Goal: Information Seeking & Learning: Check status

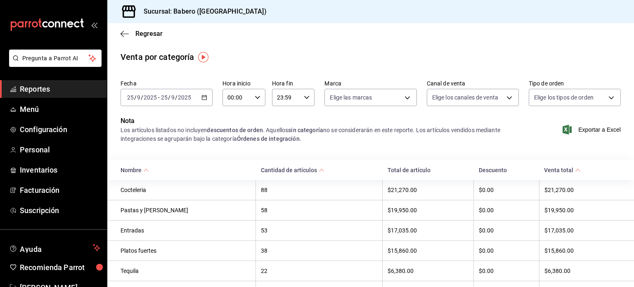
click at [49, 95] on link "Reportes" at bounding box center [53, 89] width 107 height 18
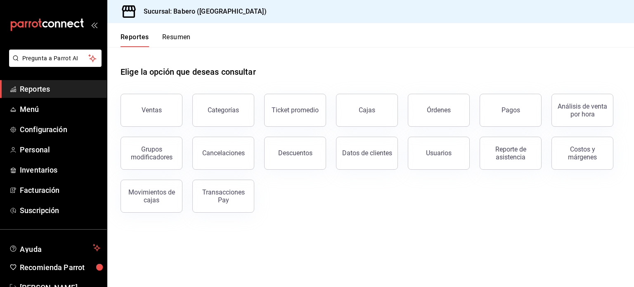
click at [390, 226] on div "Elige la opción que deseas consultar Ventas Categorías Ticket promedio Cajas Ór…" at bounding box center [370, 136] width 527 height 179
click at [213, 154] on div "Cancelaciones" at bounding box center [223, 153] width 43 height 8
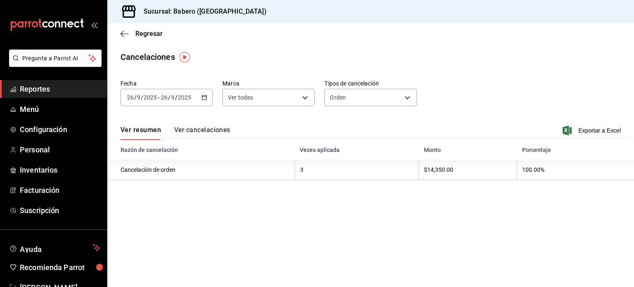
click at [204, 98] on icon "button" at bounding box center [205, 98] width 6 height 6
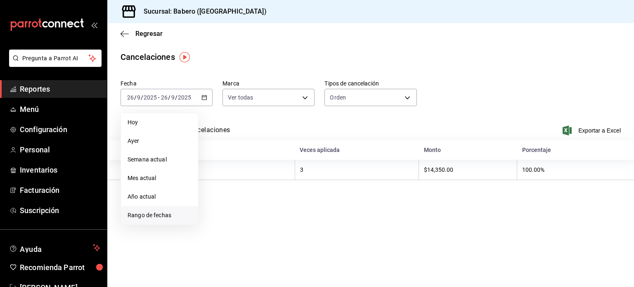
click at [156, 218] on span "Rango de fechas" at bounding box center [160, 215] width 64 height 9
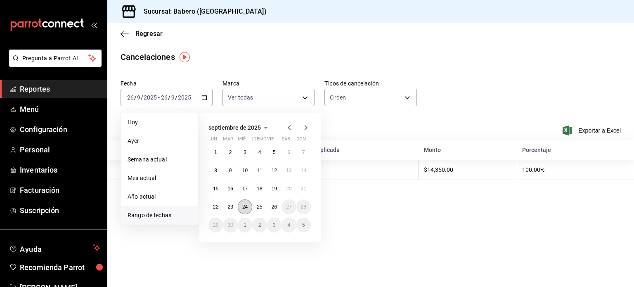
click at [240, 209] on button "24" at bounding box center [245, 206] width 14 height 15
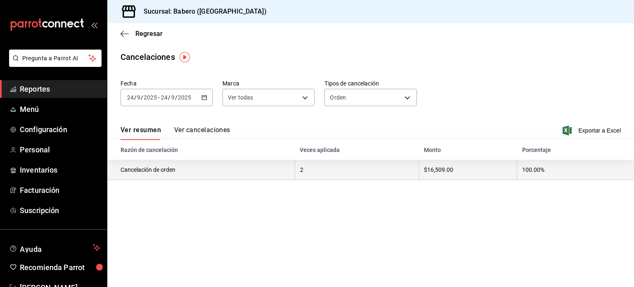
click at [150, 174] on th "Cancelación de orden" at bounding box center [201, 170] width 188 height 20
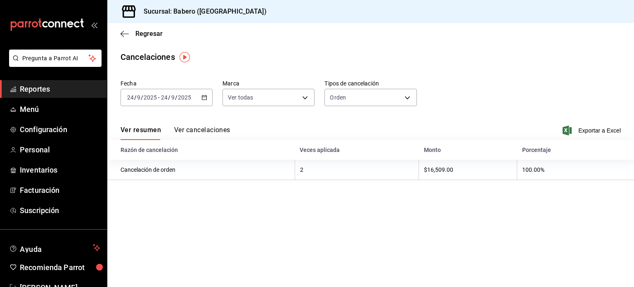
click at [215, 127] on button "Ver cancelaciones" at bounding box center [202, 133] width 56 height 14
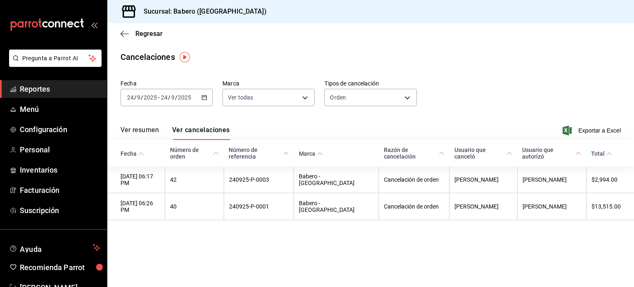
click at [66, 89] on span "Reportes" at bounding box center [60, 88] width 81 height 11
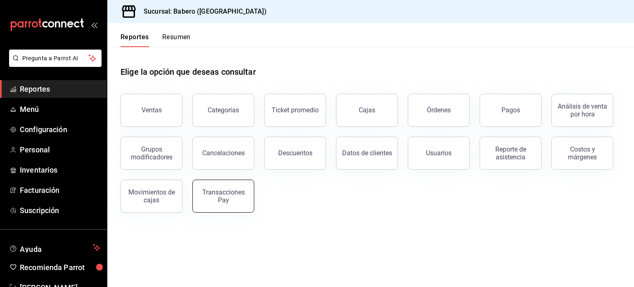
click at [209, 180] on div "Transacciones Pay" at bounding box center [219, 191] width 72 height 43
click at [213, 197] on div "Transacciones Pay" at bounding box center [223, 196] width 51 height 16
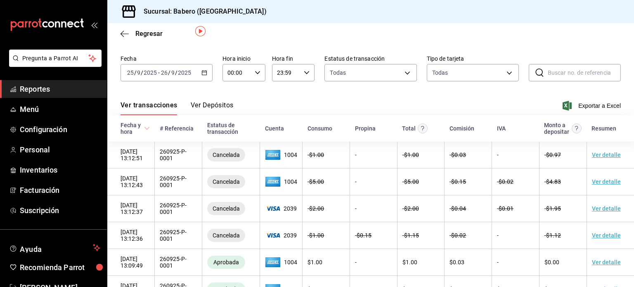
scroll to position [26, 0]
click at [203, 74] on \(Stroke\) "button" at bounding box center [204, 72] width 5 height 5
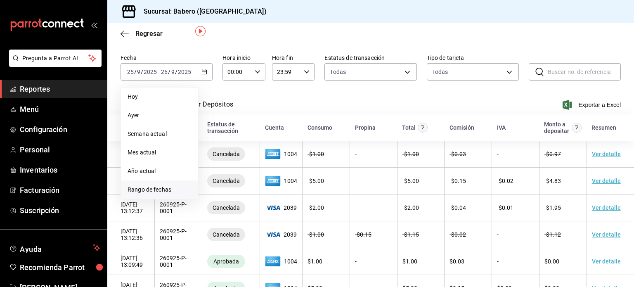
click at [154, 189] on span "Rango de fechas" at bounding box center [160, 189] width 64 height 9
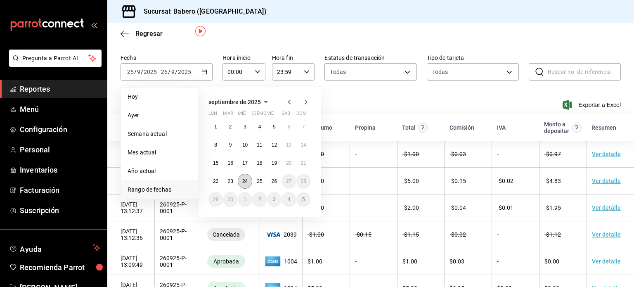
click at [243, 185] on button "24" at bounding box center [245, 181] width 14 height 15
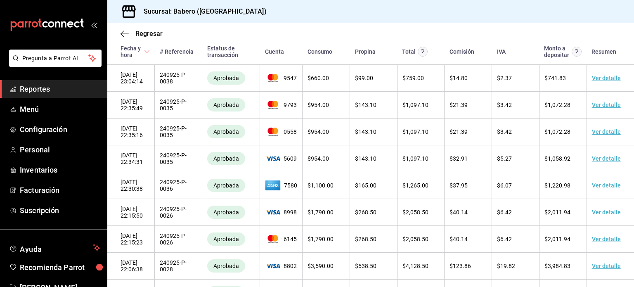
scroll to position [145, 0]
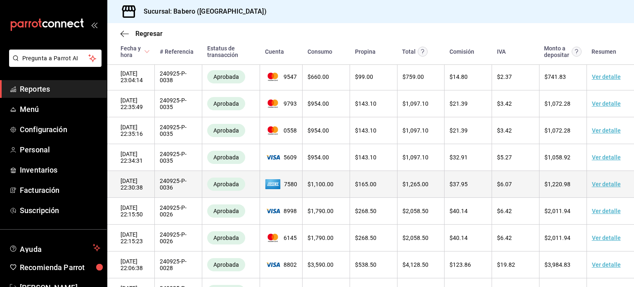
click at [390, 191] on td "$ 165.00" at bounding box center [373, 184] width 47 height 27
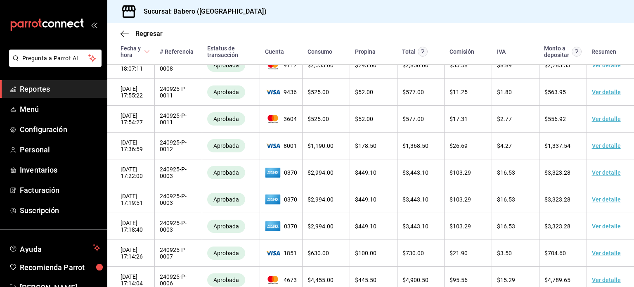
scroll to position [1083, 0]
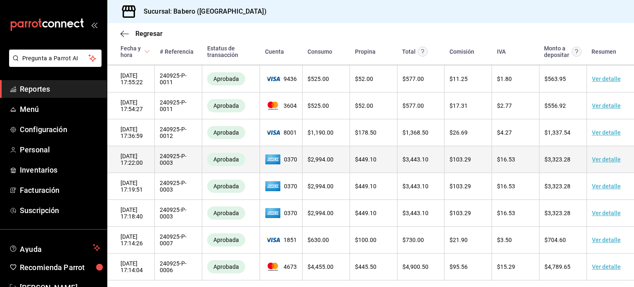
click at [605, 163] on link "Ver detalle" at bounding box center [606, 159] width 29 height 7
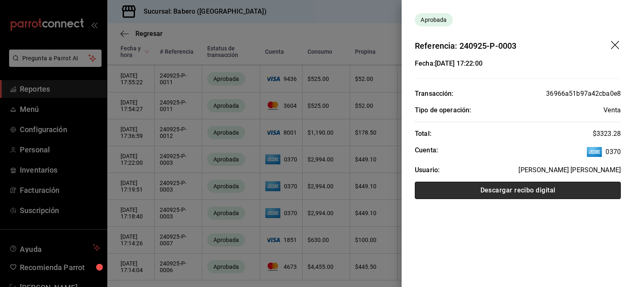
click at [506, 190] on button "Descargar recibo digital" at bounding box center [518, 190] width 206 height 17
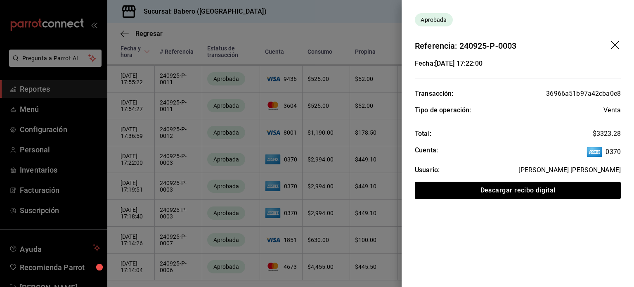
click at [612, 44] on icon "drag" at bounding box center [616, 46] width 10 height 10
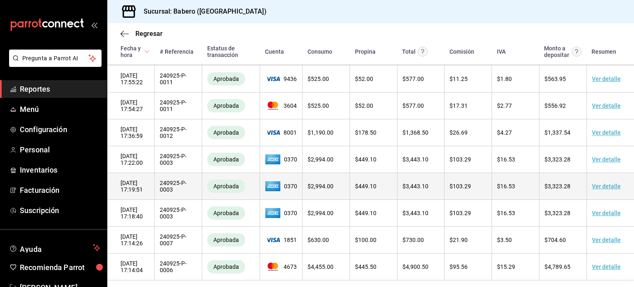
click at [597, 190] on link "Ver detalle" at bounding box center [606, 186] width 29 height 7
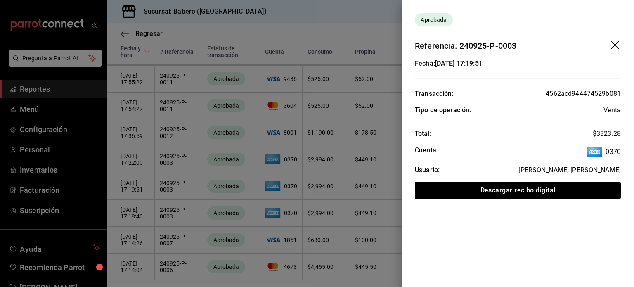
click at [616, 44] on icon "drag" at bounding box center [615, 45] width 8 height 8
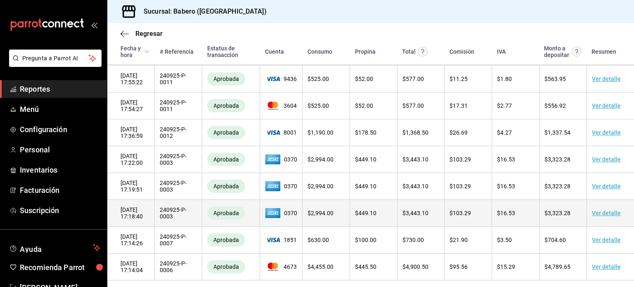
click at [598, 216] on link "Ver detalle" at bounding box center [606, 213] width 29 height 7
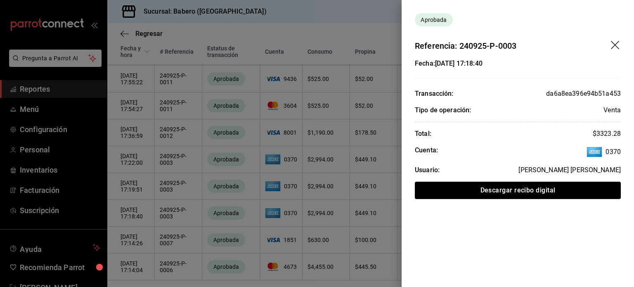
click at [611, 43] on icon "drag" at bounding box center [616, 46] width 10 height 10
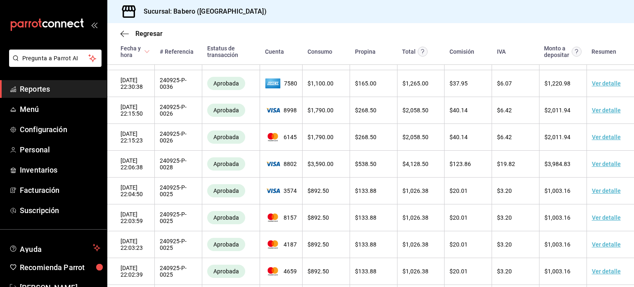
scroll to position [0, 0]
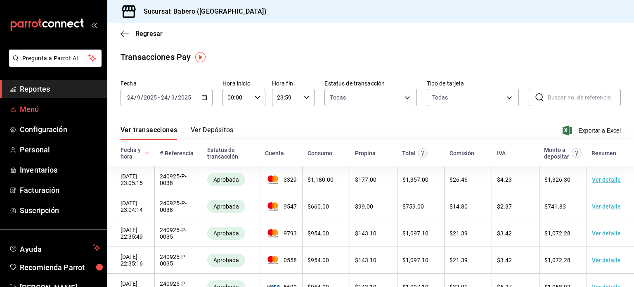
click at [36, 107] on span "Menú" at bounding box center [60, 109] width 81 height 11
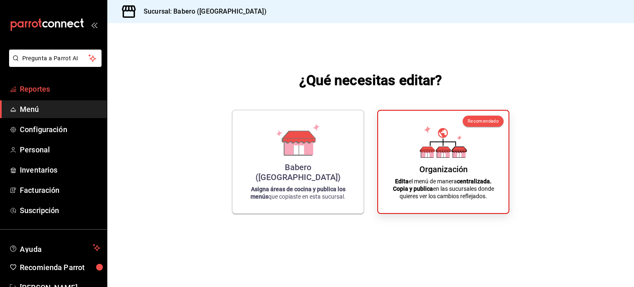
click at [43, 94] on span "Reportes" at bounding box center [60, 88] width 81 height 11
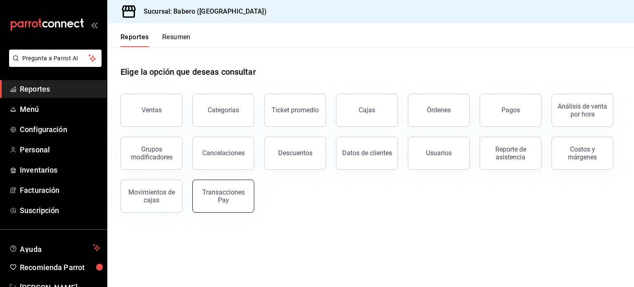
click at [237, 199] on div "Transacciones Pay" at bounding box center [223, 196] width 51 height 16
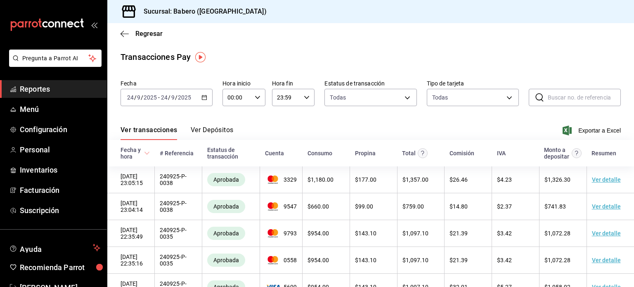
click at [202, 135] on button "Ver Depósitos" at bounding box center [212, 133] width 43 height 14
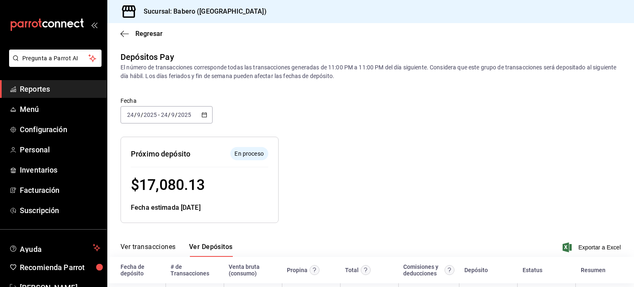
scroll to position [36, 0]
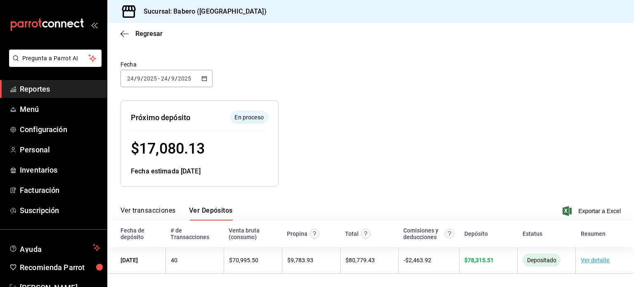
click at [202, 77] on icon "button" at bounding box center [205, 79] width 6 height 6
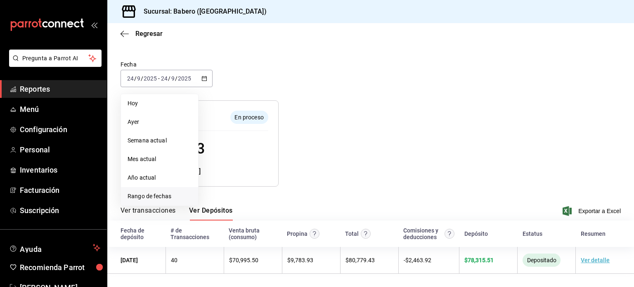
click at [157, 198] on span "Rango de fechas" at bounding box center [160, 196] width 64 height 9
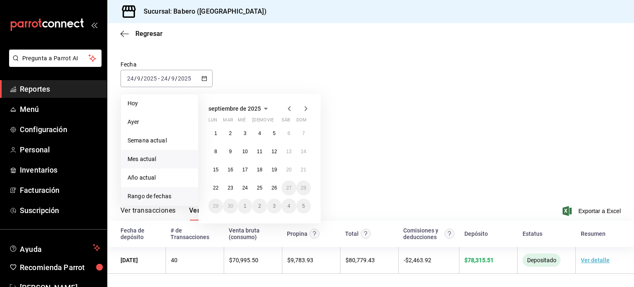
click at [157, 160] on span "Mes actual" at bounding box center [160, 159] width 64 height 9
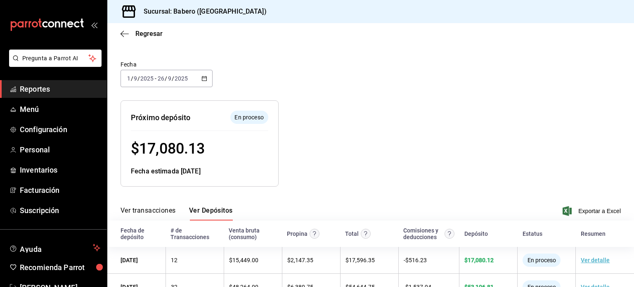
click at [315, 115] on div at bounding box center [407, 137] width 257 height 100
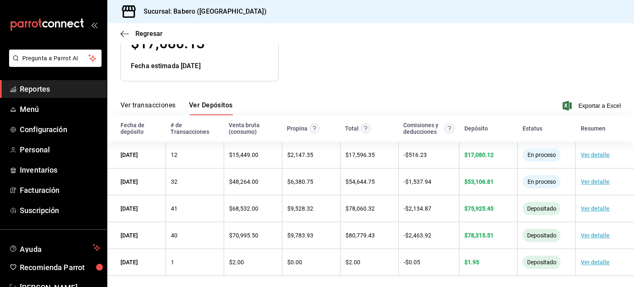
scroll to position [144, 0]
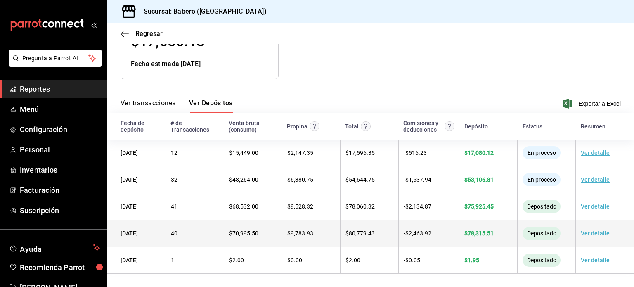
click at [594, 234] on link "Ver detalle" at bounding box center [595, 233] width 29 height 7
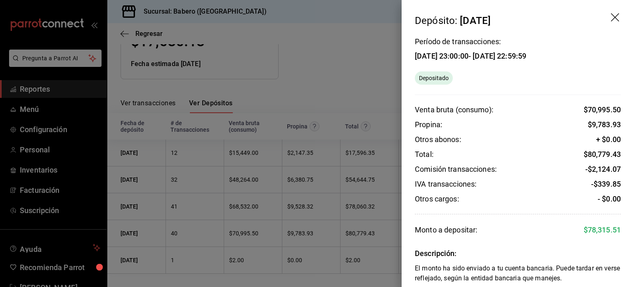
scroll to position [1, 0]
click at [611, 16] on icon "drag" at bounding box center [616, 17] width 10 height 10
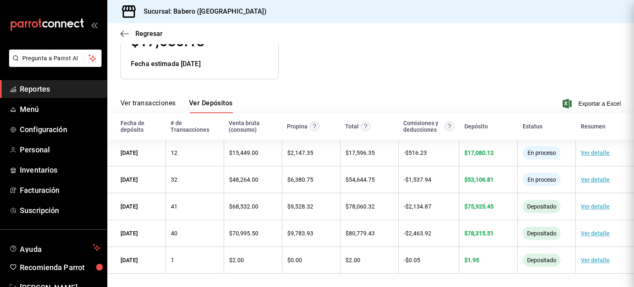
scroll to position [0, 0]
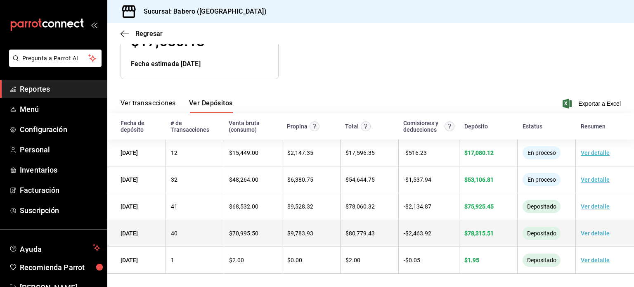
click at [474, 235] on span "$ 78,315.51" at bounding box center [479, 233] width 29 height 7
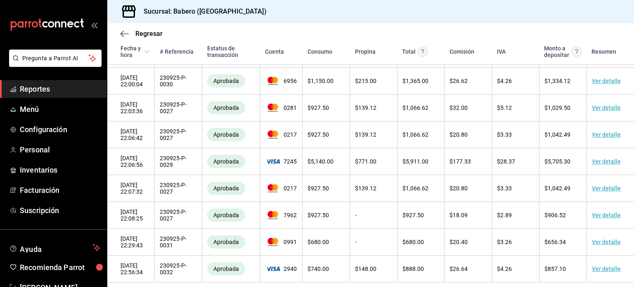
scroll to position [972, 0]
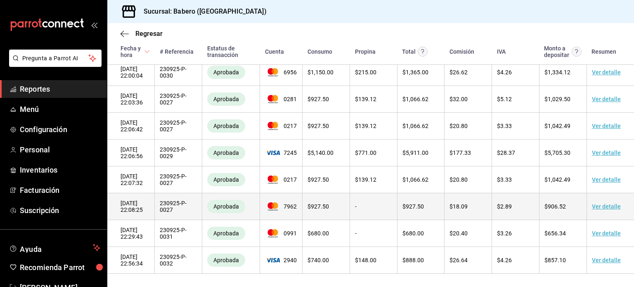
click at [316, 214] on td "$ 927.50" at bounding box center [326, 206] width 47 height 27
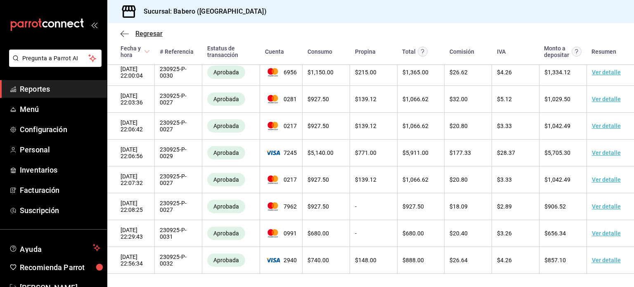
click at [155, 33] on span "Regresar" at bounding box center [148, 34] width 27 height 8
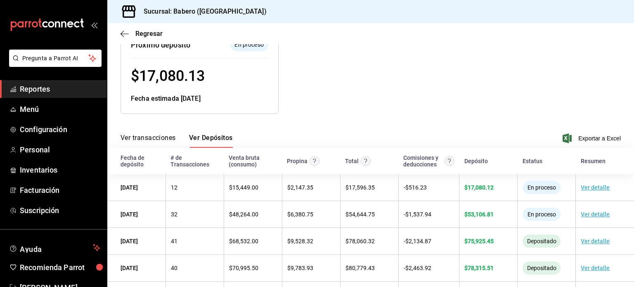
scroll to position [144, 0]
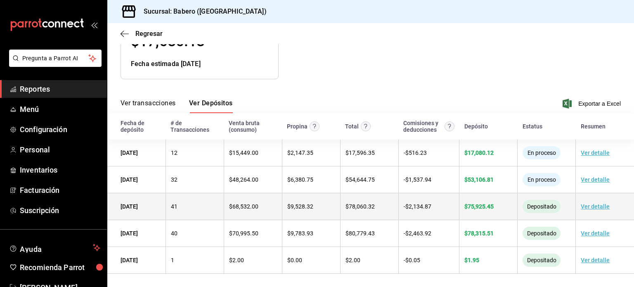
click at [589, 206] on link "Ver detalle" at bounding box center [595, 206] width 29 height 7
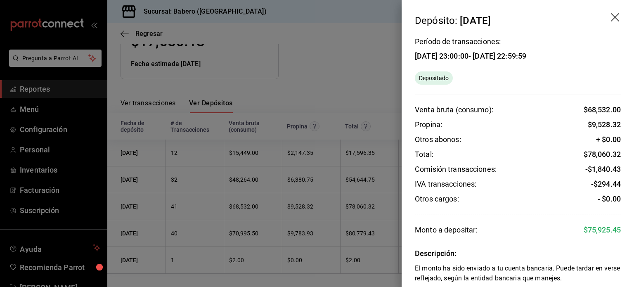
click at [611, 17] on icon "drag" at bounding box center [616, 18] width 10 height 10
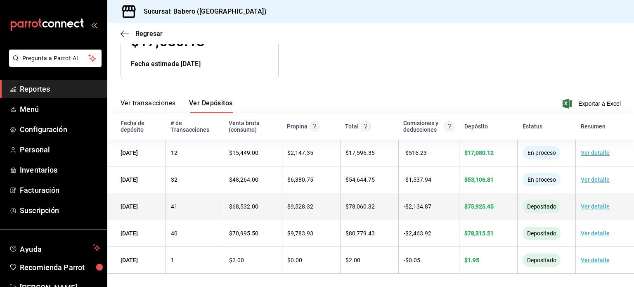
click at [407, 206] on span "- $ 2,134.87" at bounding box center [418, 206] width 28 height 7
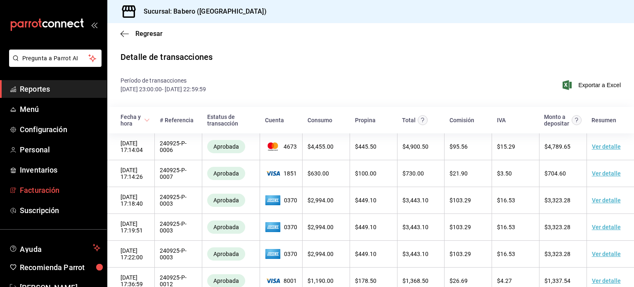
scroll to position [24, 0]
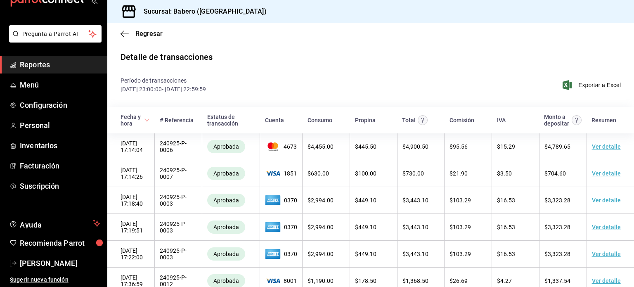
click at [55, 69] on span "Reportes" at bounding box center [60, 64] width 81 height 11
